Goal: Information Seeking & Learning: Learn about a topic

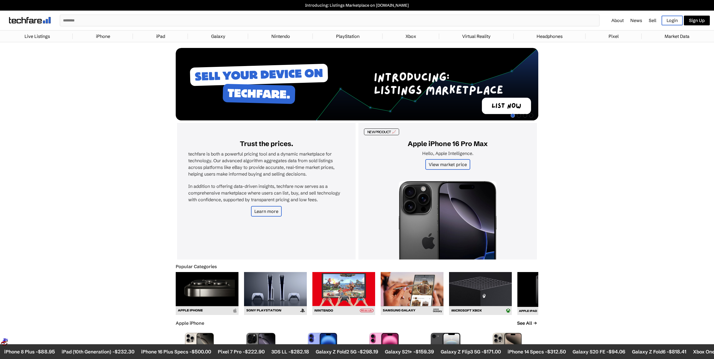
click at [210, 330] on div at bounding box center [199, 351] width 39 height 42
click at [208, 336] on img at bounding box center [199, 351] width 39 height 36
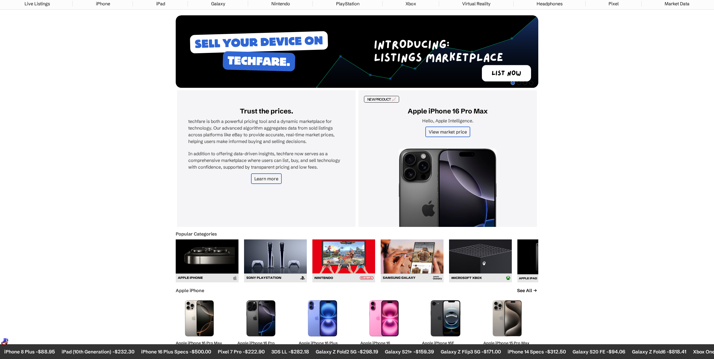
scroll to position [32, 0]
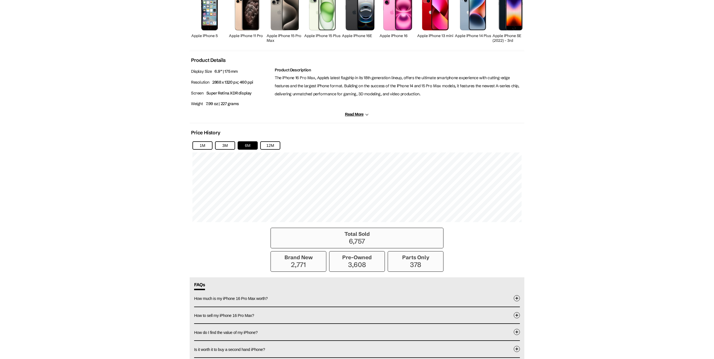
scroll to position [325, 0]
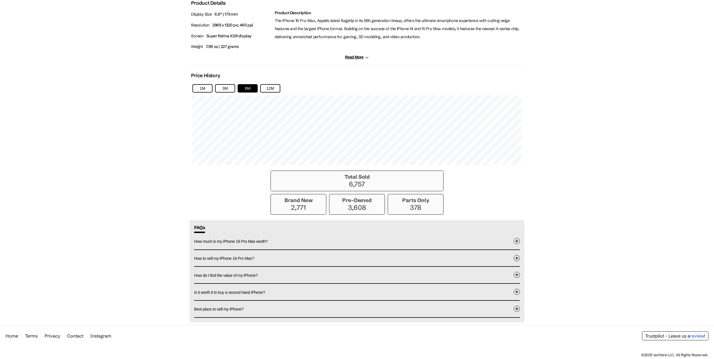
click at [158, 151] on body "Introducing: Listings Marketplace on techfare.com ✕ About News Sell Login Sign …" at bounding box center [357, 17] width 714 height 685
